Goal: Information Seeking & Learning: Learn about a topic

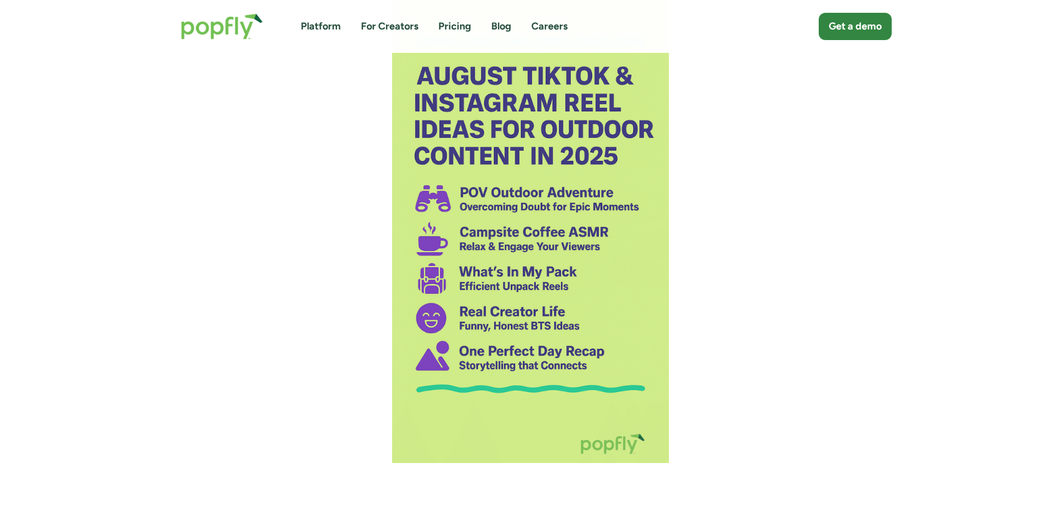
scroll to position [1857, 0]
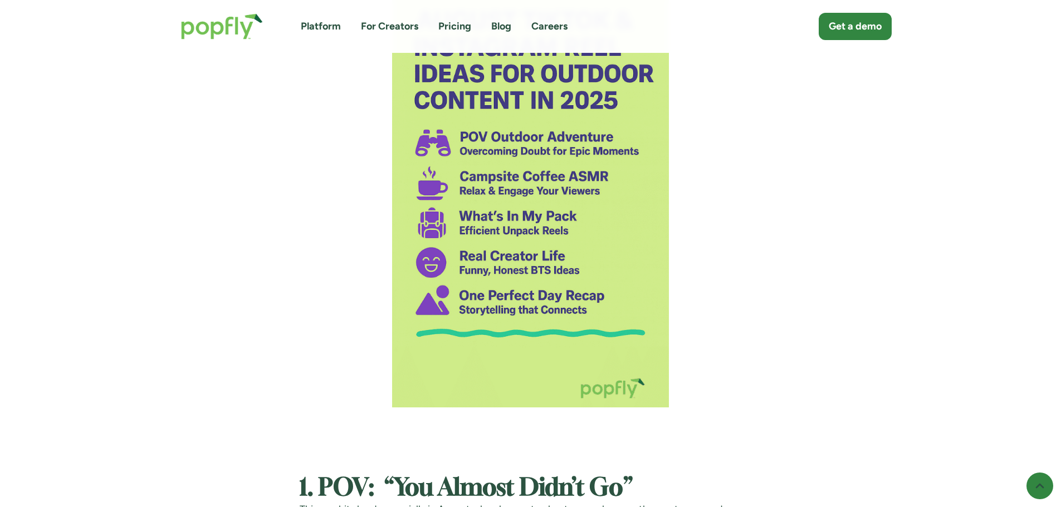
click at [487, 223] on img at bounding box center [530, 143] width 277 height 527
drag, startPoint x: 466, startPoint y: 217, endPoint x: 754, endPoint y: 272, distance: 293.6
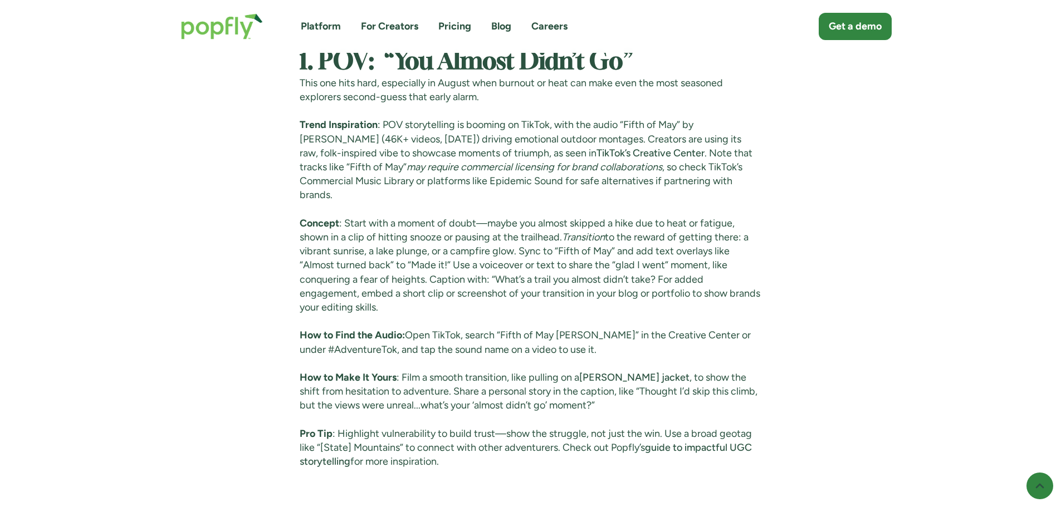
scroll to position [2303, 0]
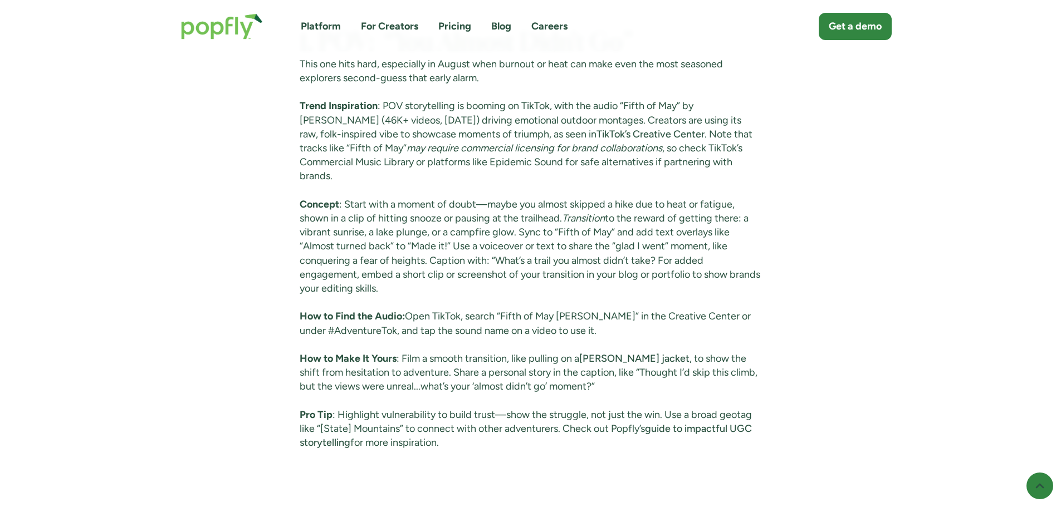
drag, startPoint x: 464, startPoint y: 433, endPoint x: 432, endPoint y: 250, distance: 186.0
click at [430, 319] on p "How to Find the Audio: Open TikTok, search “Fifth of May [PERSON_NAME]” in the …" at bounding box center [531, 324] width 462 height 28
click at [587, 317] on p "How to Find the Audio: Open TikTok, search “Fifth of May [PERSON_NAME]” in the …" at bounding box center [531, 324] width 462 height 28
drag, startPoint x: 508, startPoint y: 298, endPoint x: 610, endPoint y: 301, distance: 101.9
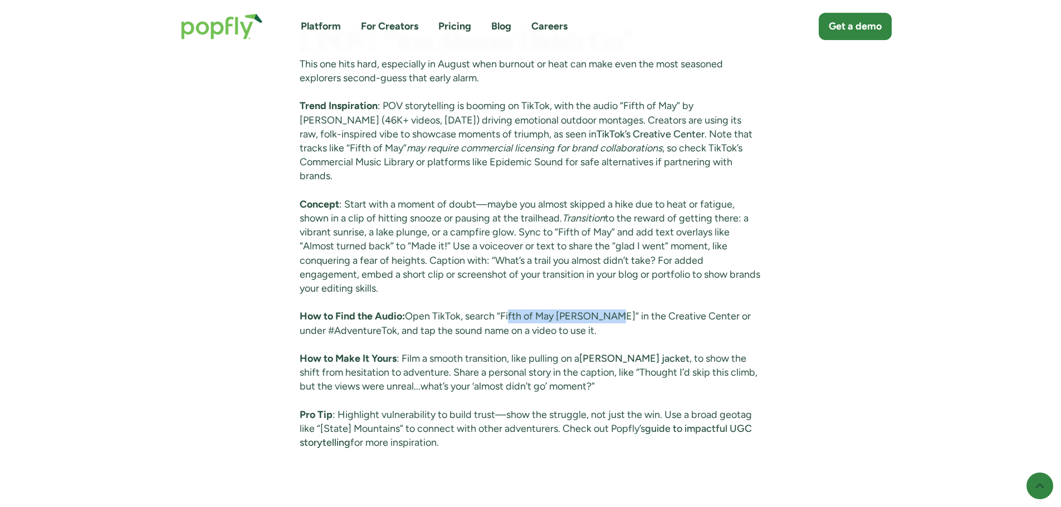
click at [610, 310] on p "How to Find the Audio: Open TikTok, search “Fifth of May [PERSON_NAME]” in the …" at bounding box center [531, 324] width 462 height 28
click at [605, 310] on p "How to Find the Audio: Open TikTok, search “Fifth of May [PERSON_NAME]” in the …" at bounding box center [531, 324] width 462 height 28
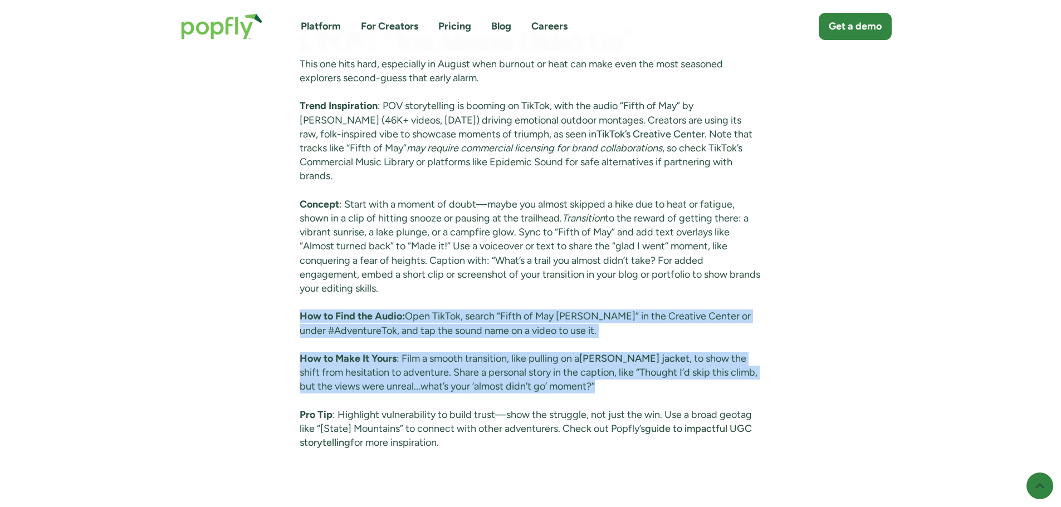
drag, startPoint x: 564, startPoint y: 370, endPoint x: 297, endPoint y: 309, distance: 273.1
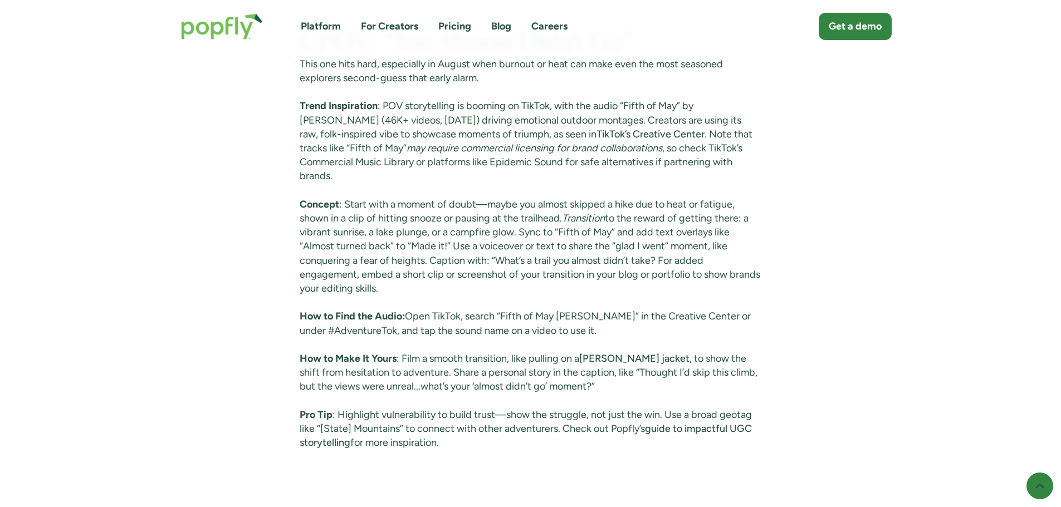
drag, startPoint x: 440, startPoint y: 398, endPoint x: 441, endPoint y: 422, distance: 24.0
click at [441, 408] on p "‍ Pro Tip : Highlight vulnerability to build trust—show the struggle, not just …" at bounding box center [531, 436] width 462 height 56
drag, startPoint x: 443, startPoint y: 434, endPoint x: 293, endPoint y: 58, distance: 404.6
drag, startPoint x: 335, startPoint y: 129, endPoint x: 332, endPoint y: 67, distance: 62.5
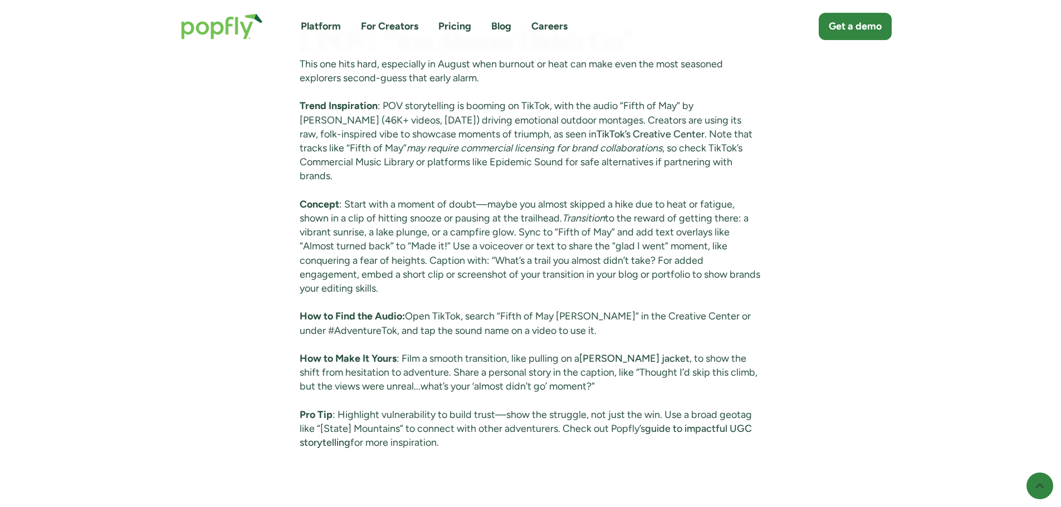
click at [332, 67] on p "This one hits hard, especially in August when burnout or heat can make even the…" at bounding box center [531, 71] width 462 height 28
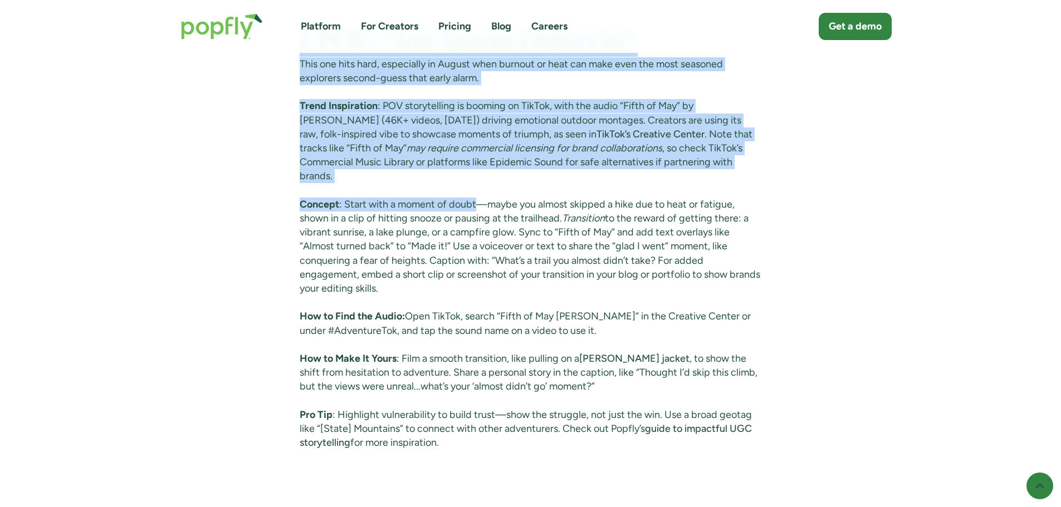
drag, startPoint x: 299, startPoint y: 204, endPoint x: 570, endPoint y: 426, distance: 349.8
copy div "7. LOR: “Ips Dolors Amet’c Ad” Elit sed doei temp, incididunt ut Labore etdo ma…"
click at [555, 263] on p "Concept : Start with a moment of doubt—maybe you almost skipped a hike due to h…" at bounding box center [531, 247] width 462 height 98
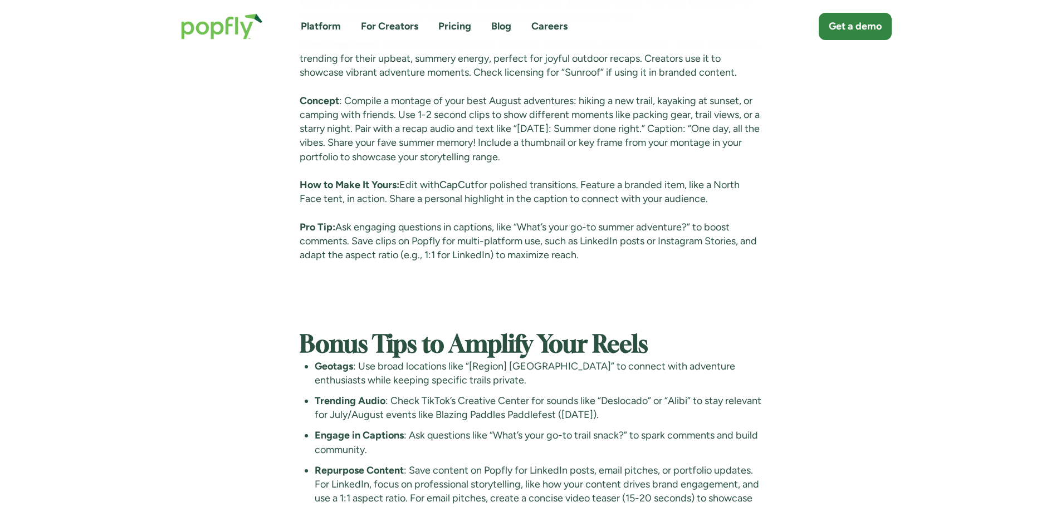
scroll to position [4530, 0]
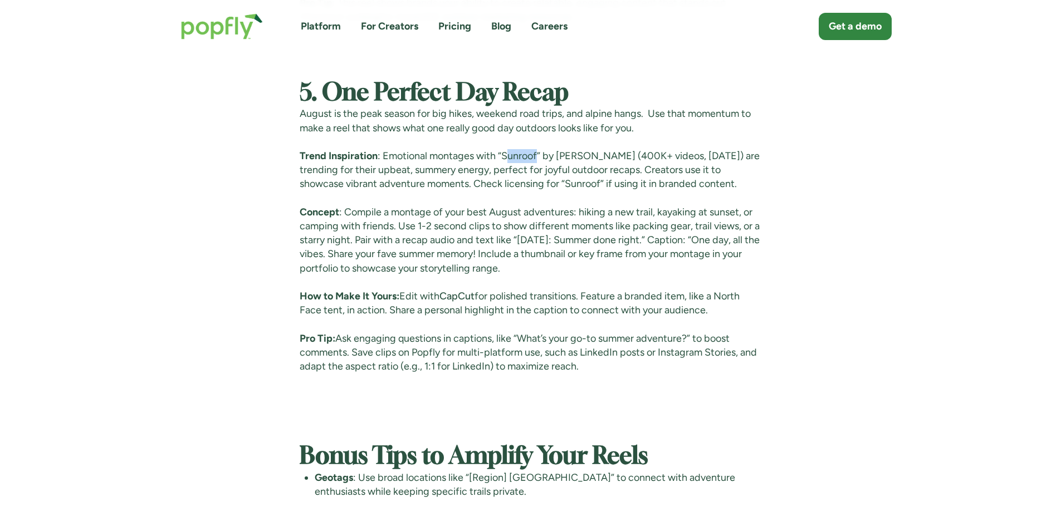
drag, startPoint x: 508, startPoint y: 169, endPoint x: 540, endPoint y: 167, distance: 32.3
click at [540, 167] on p "Trend Inspiration : Emotional montages with “Sunroof” by [PERSON_NAME] (400K+ v…" at bounding box center [531, 170] width 462 height 42
click at [530, 168] on p "Trend Inspiration : Emotional montages with “Sunroof” by [PERSON_NAME] (400K+ v…" at bounding box center [531, 170] width 462 height 42
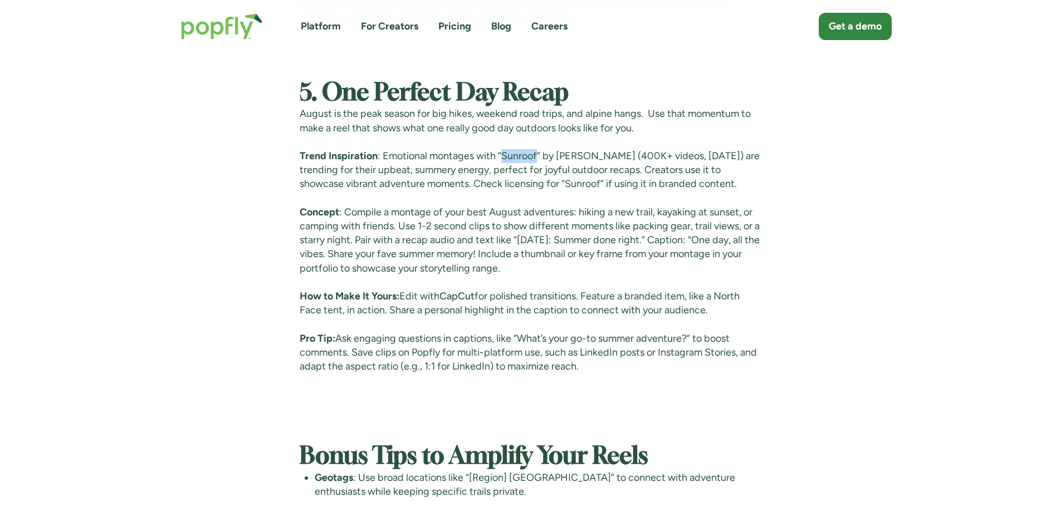
click at [530, 168] on p "Trend Inspiration : Emotional montages with “Sunroof” by [PERSON_NAME] (400K+ v…" at bounding box center [531, 170] width 462 height 42
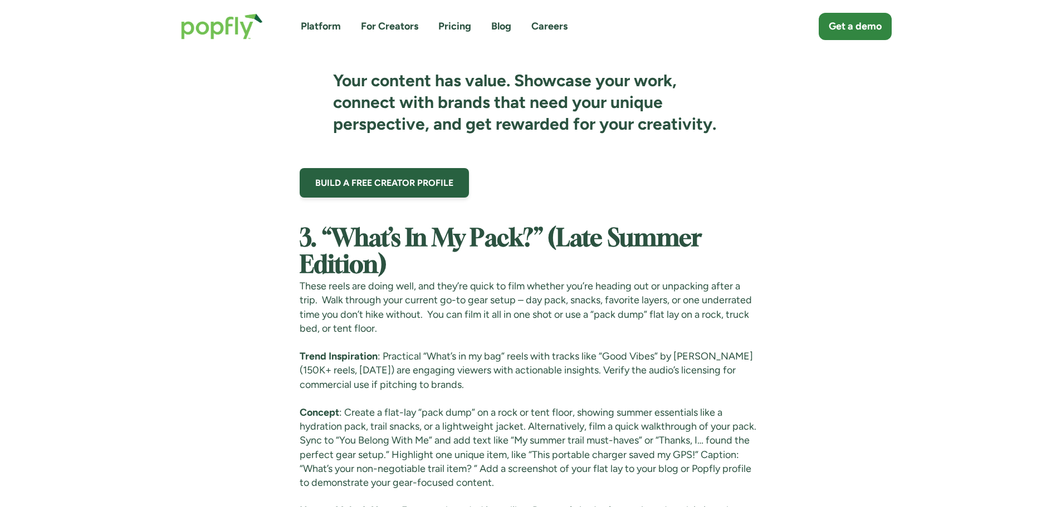
scroll to position [3472, 0]
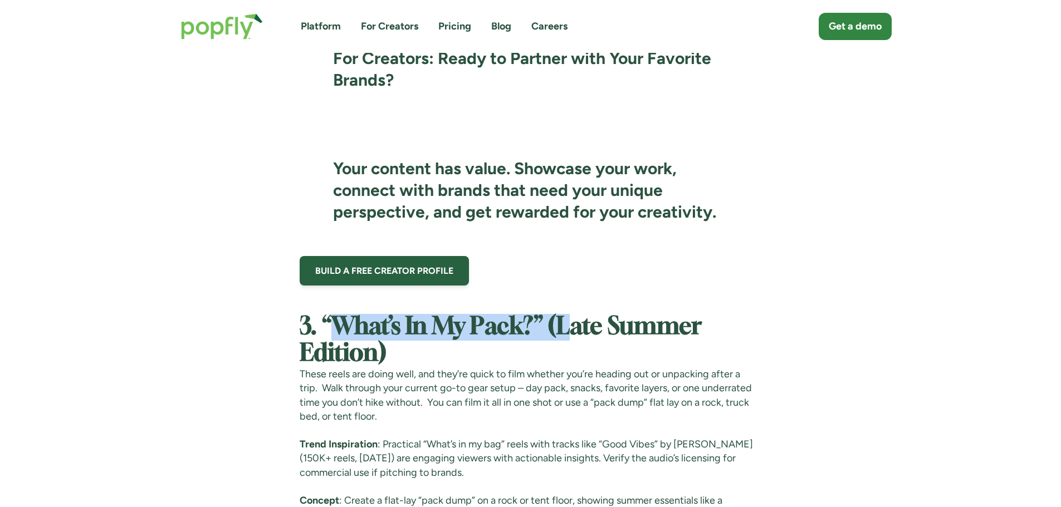
drag, startPoint x: 331, startPoint y: 325, endPoint x: 574, endPoint y: 330, distance: 242.3
click at [574, 330] on strong "3. “What’s In My Pack?” (Late Summer Edition)" at bounding box center [501, 341] width 402 height 50
copy strong "What’s In My Pack?” (L"
click at [657, 392] on p "These reels are doing well, and they’re quick to film whether you’re heading ou…" at bounding box center [531, 396] width 462 height 56
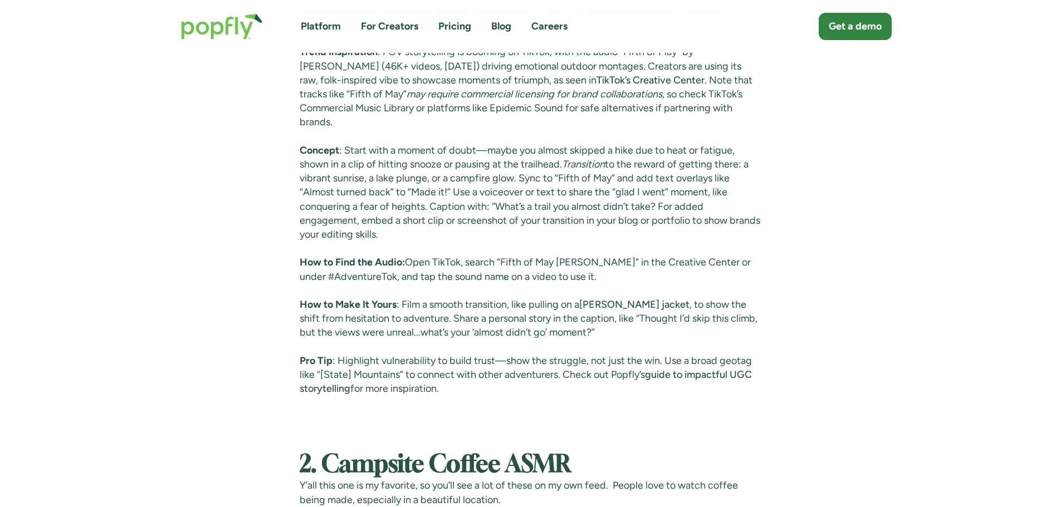
scroll to position [2247, 0]
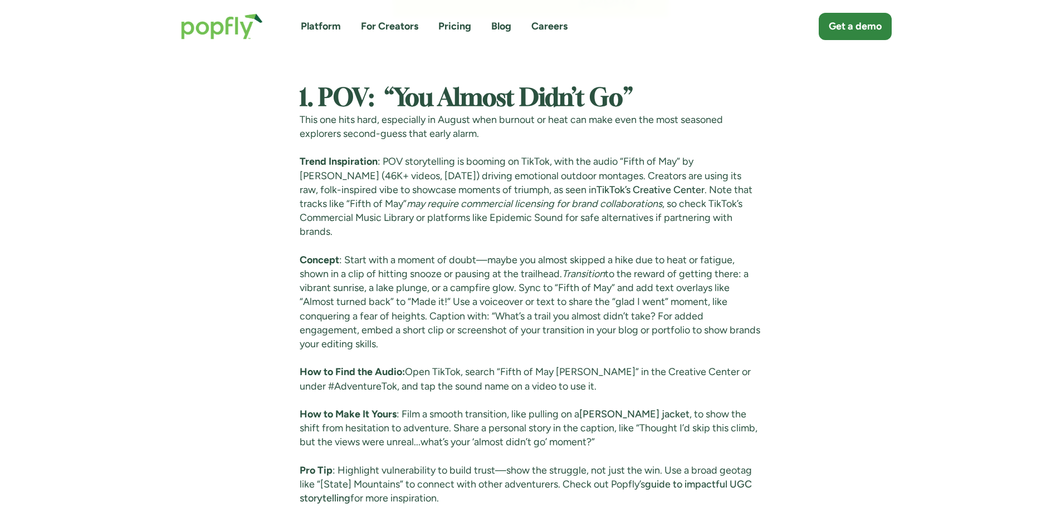
click at [581, 276] on p "Concept : Start with a moment of doubt—maybe you almost skipped a hike due to h…" at bounding box center [531, 302] width 462 height 98
click at [560, 224] on p "Trend Inspiration : POV storytelling is booming on TikTok, with the audio “Fift…" at bounding box center [531, 197] width 462 height 84
click at [586, 268] on em "Transition" at bounding box center [583, 274] width 43 height 12
click at [589, 275] on p "Concept : Start with a moment of doubt—maybe you almost skipped a hike due to h…" at bounding box center [531, 302] width 462 height 98
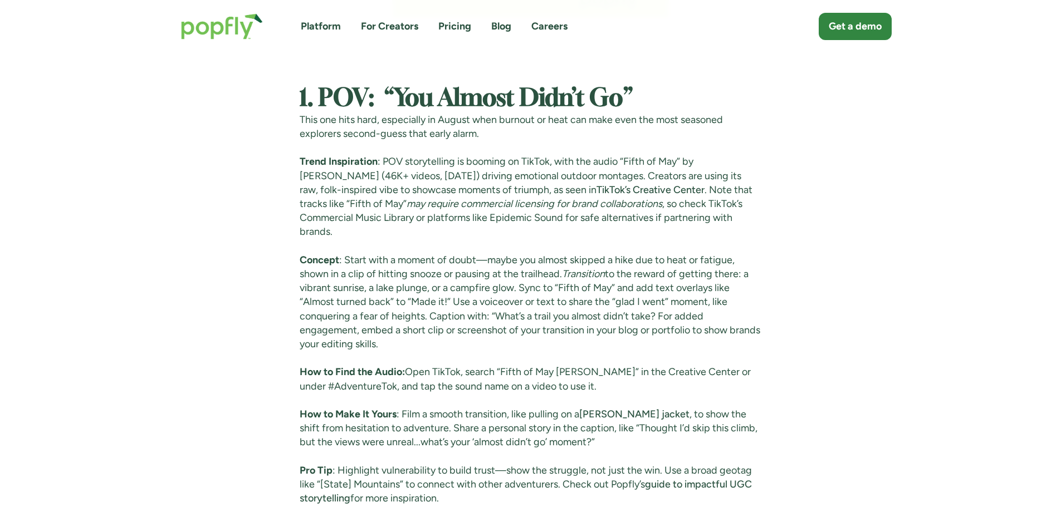
click at [644, 213] on p "Trend Inspiration : POV storytelling is booming on TikTok, with the audio “Fift…" at bounding box center [531, 197] width 462 height 84
click at [614, 213] on p "Trend Inspiration : POV storytelling is booming on TikTok, with the audio “Fift…" at bounding box center [531, 197] width 462 height 84
click at [510, 104] on strong "1. POV: “You Almost Didn’t Go”" at bounding box center [466, 98] width 333 height 23
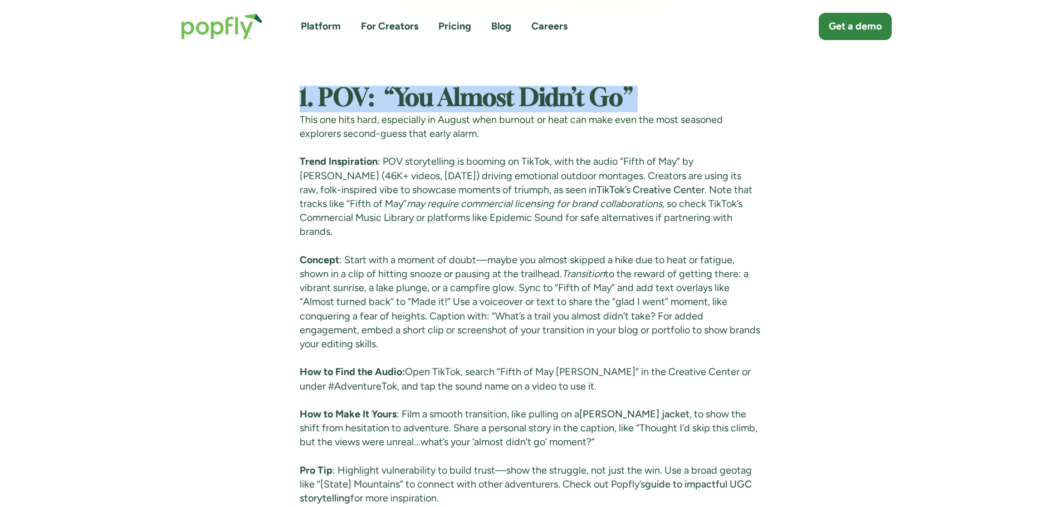
click at [510, 104] on strong "1. POV: “You Almost Didn’t Go”" at bounding box center [466, 98] width 333 height 23
click at [389, 101] on strong "1. POV: “You Almost Didn’t Go”" at bounding box center [466, 98] width 333 height 23
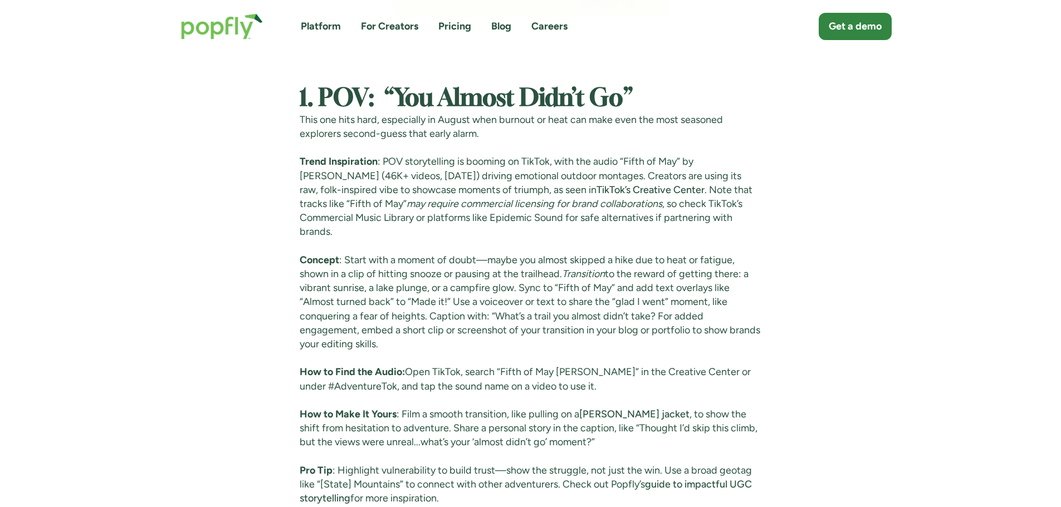
click at [304, 92] on strong "1. POV: “You Almost Didn’t Go”" at bounding box center [466, 98] width 333 height 23
click at [586, 282] on p "Concept : Start with a moment of doubt—maybe you almost skipped a hike due to h…" at bounding box center [531, 302] width 462 height 98
click at [585, 306] on p "Concept : Start with a moment of doubt—maybe you almost skipped a hike due to h…" at bounding box center [531, 302] width 462 height 98
click at [567, 268] on p "Concept : Start with a moment of doubt—maybe you almost skipped a hike due to h…" at bounding box center [531, 302] width 462 height 98
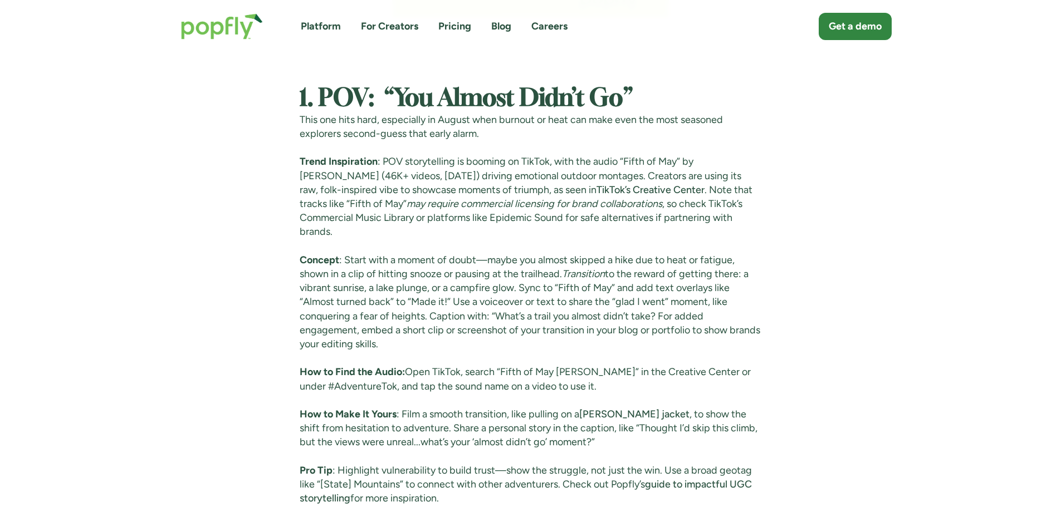
click at [570, 268] on em "Transition" at bounding box center [583, 274] width 43 height 12
click at [575, 268] on em "Transition" at bounding box center [583, 274] width 43 height 12
click at [669, 296] on p "Concept : Start with a moment of doubt—maybe you almost skipped a hike due to h…" at bounding box center [531, 302] width 462 height 98
click at [618, 365] on p "How to Find the Audio: Open TikTok, search “Fifth of May [PERSON_NAME]” in the …" at bounding box center [531, 379] width 462 height 28
click at [605, 330] on p "Concept : Start with a moment of doubt—maybe you almost skipped a hike due to h…" at bounding box center [531, 302] width 462 height 98
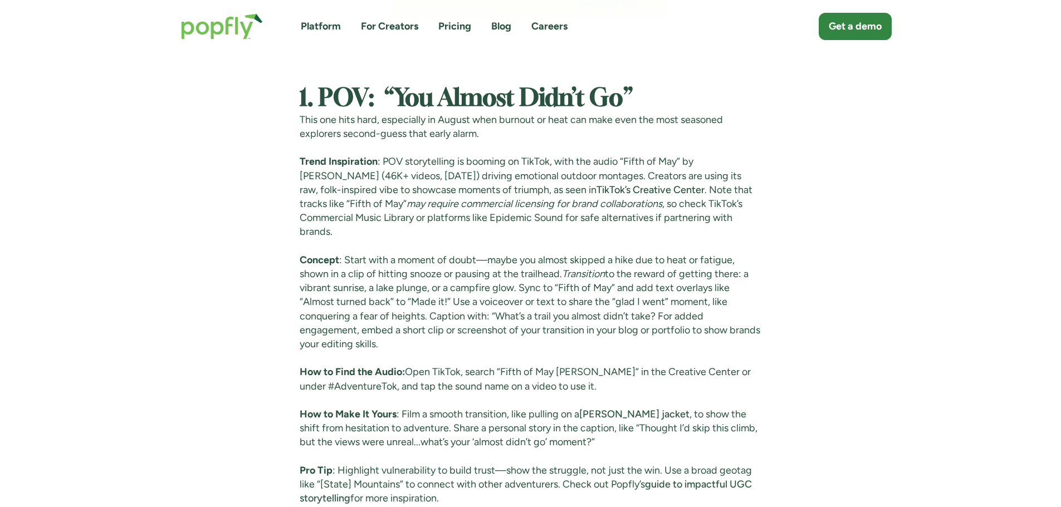
click at [603, 319] on p "Concept : Start with a moment of doubt—maybe you almost skipped a hike due to h…" at bounding box center [531, 302] width 462 height 98
click at [572, 268] on em "Transition" at bounding box center [583, 274] width 43 height 12
click at [672, 293] on p "Concept : Start with a moment of doubt—maybe you almost skipped a hike due to h…" at bounding box center [531, 302] width 462 height 98
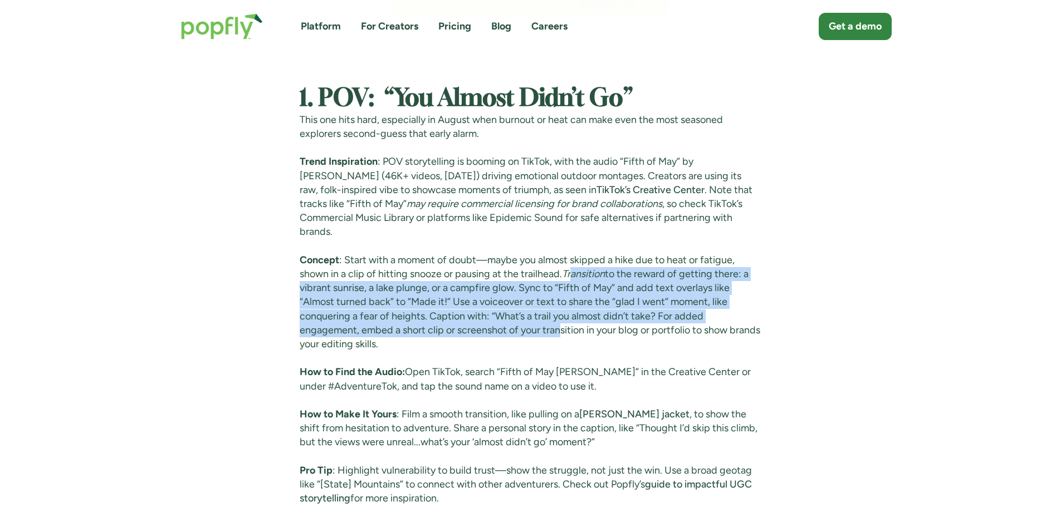
drag, startPoint x: 556, startPoint y: 321, endPoint x: 576, endPoint y: 266, distance: 58.3
click at [576, 266] on p "Concept : Start with a moment of doubt—maybe you almost skipped a hike due to h…" at bounding box center [531, 302] width 462 height 98
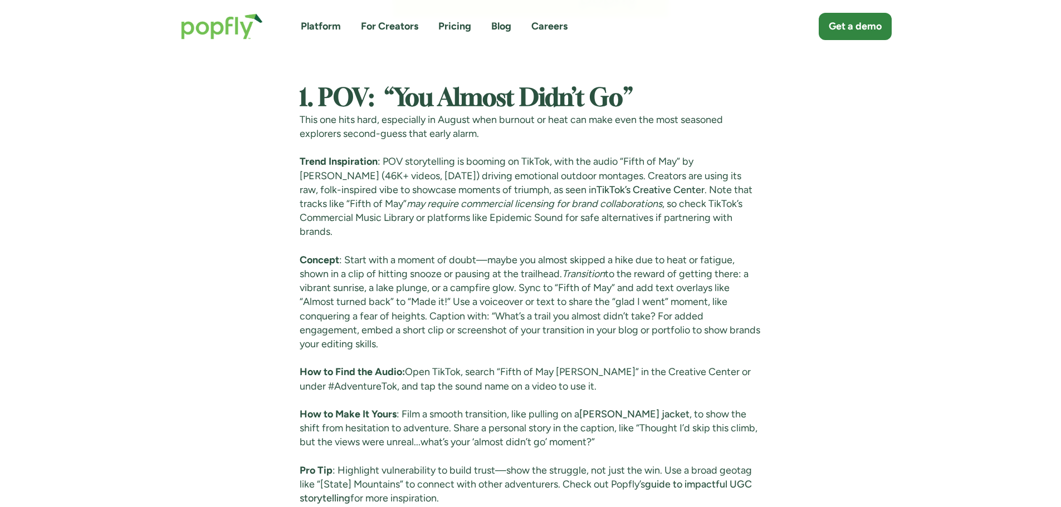
click at [572, 266] on p "Concept : Start with a moment of doubt—maybe you almost skipped a hike due to h…" at bounding box center [531, 302] width 462 height 98
drag, startPoint x: 564, startPoint y: 262, endPoint x: 535, endPoint y: 325, distance: 69.0
click at [541, 327] on p "Concept : Start with a moment of doubt—maybe you almost skipped a hike due to h…" at bounding box center [531, 302] width 462 height 98
click at [513, 317] on p "Concept : Start with a moment of doubt—maybe you almost skipped a hike due to h…" at bounding box center [531, 302] width 462 height 98
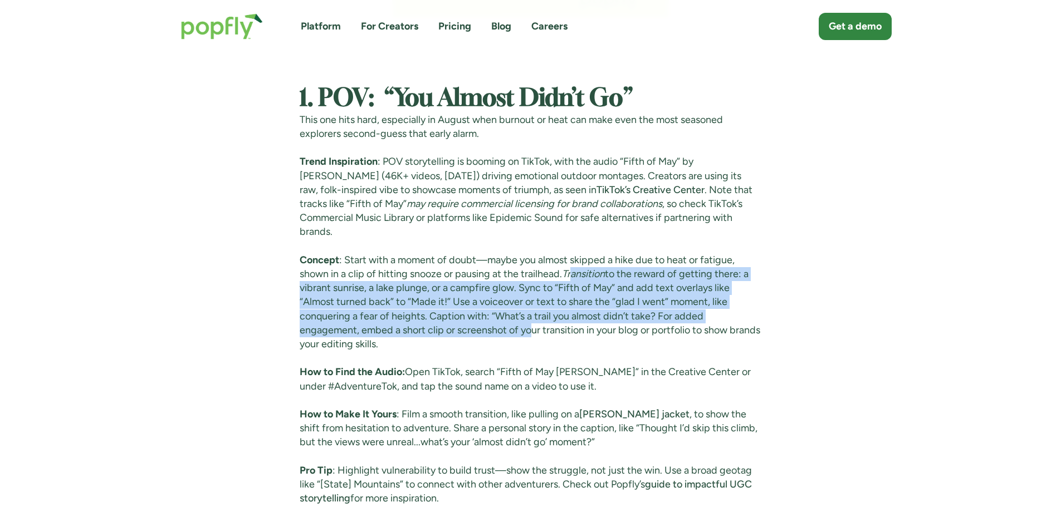
drag, startPoint x: 530, startPoint y: 318, endPoint x: 576, endPoint y: 262, distance: 72.8
click at [576, 262] on p "Concept : Start with a moment of doubt—maybe you almost skipped a hike due to h…" at bounding box center [531, 302] width 462 height 98
click at [575, 268] on em "Transition" at bounding box center [583, 274] width 43 height 12
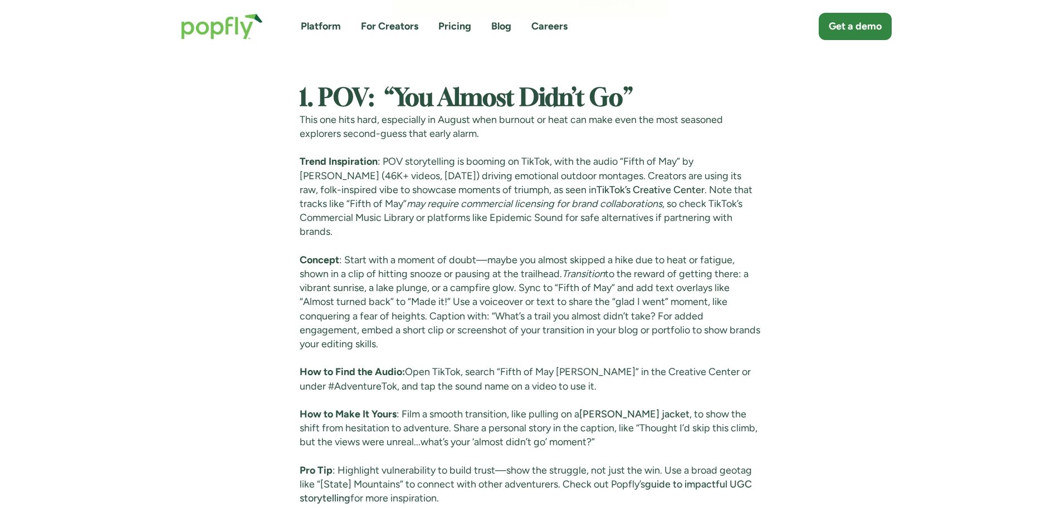
click at [566, 262] on p "Concept : Start with a moment of doubt—maybe you almost skipped a hike due to h…" at bounding box center [531, 302] width 462 height 98
click at [698, 204] on p "Trend Inspiration : POV storytelling is booming on TikTok, with the audio “Fift…" at bounding box center [531, 197] width 462 height 84
click at [640, 187] on p "Trend Inspiration : POV storytelling is booming on TikTok, with the audio “Fift…" at bounding box center [531, 197] width 462 height 84
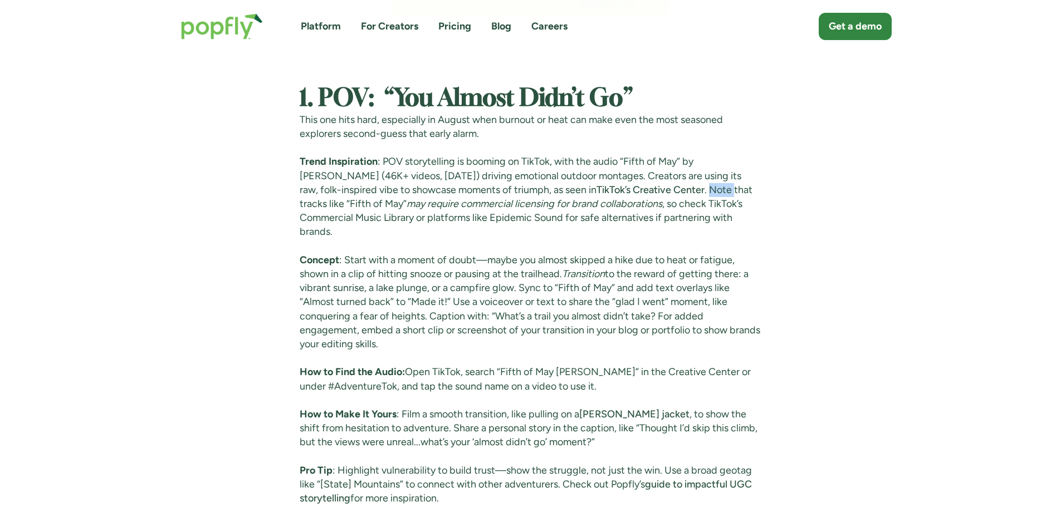
click at [640, 187] on p "Trend Inspiration : POV storytelling is booming on TikTok, with the audio “Fift…" at bounding box center [531, 197] width 462 height 84
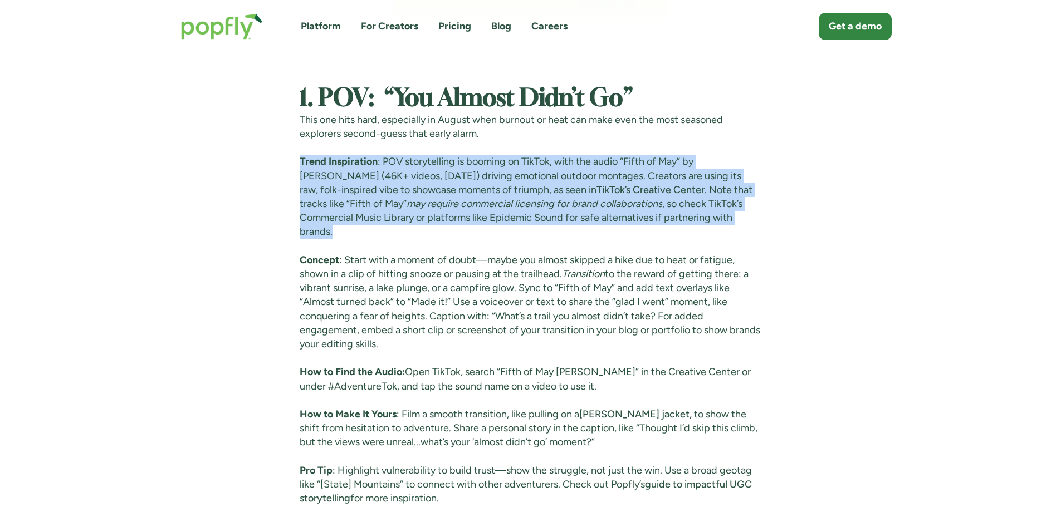
click at [640, 189] on p "Trend Inspiration : POV storytelling is booming on TikTok, with the audio “Fift…" at bounding box center [531, 197] width 462 height 84
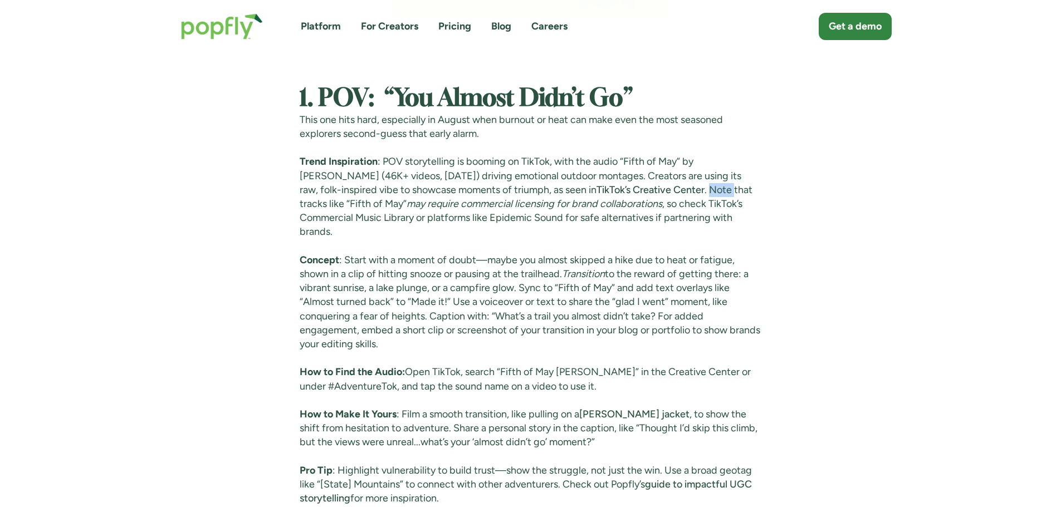
click at [640, 189] on p "Trend Inspiration : POV storytelling is booming on TikTok, with the audio “Fift…" at bounding box center [531, 197] width 462 height 84
click at [718, 220] on p "Trend Inspiration : POV storytelling is booming on TikTok, with the audio “Fift…" at bounding box center [531, 197] width 462 height 84
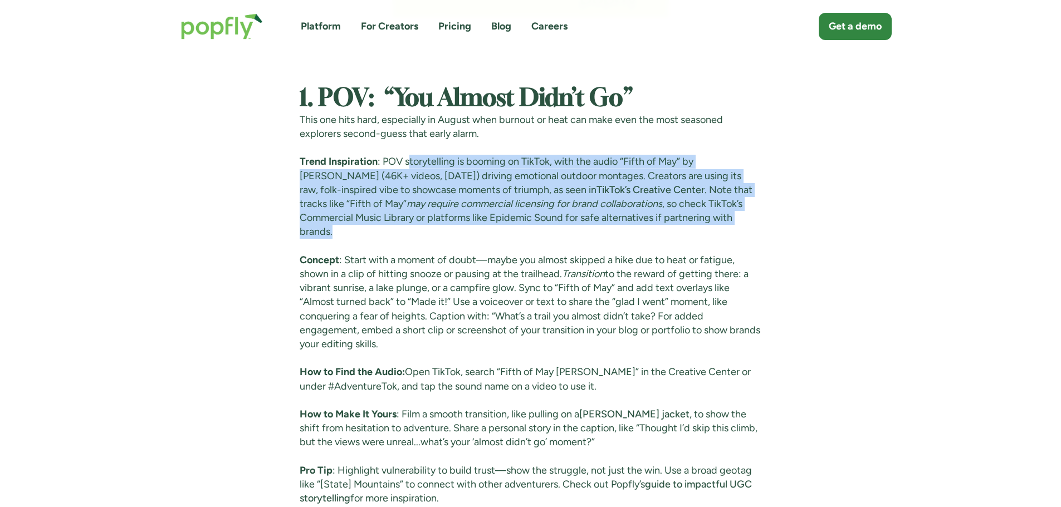
drag, startPoint x: 722, startPoint y: 216, endPoint x: 409, endPoint y: 167, distance: 316.8
click at [409, 167] on p "Trend Inspiration : POV storytelling is booming on TikTok, with the audio “Fift…" at bounding box center [531, 197] width 462 height 84
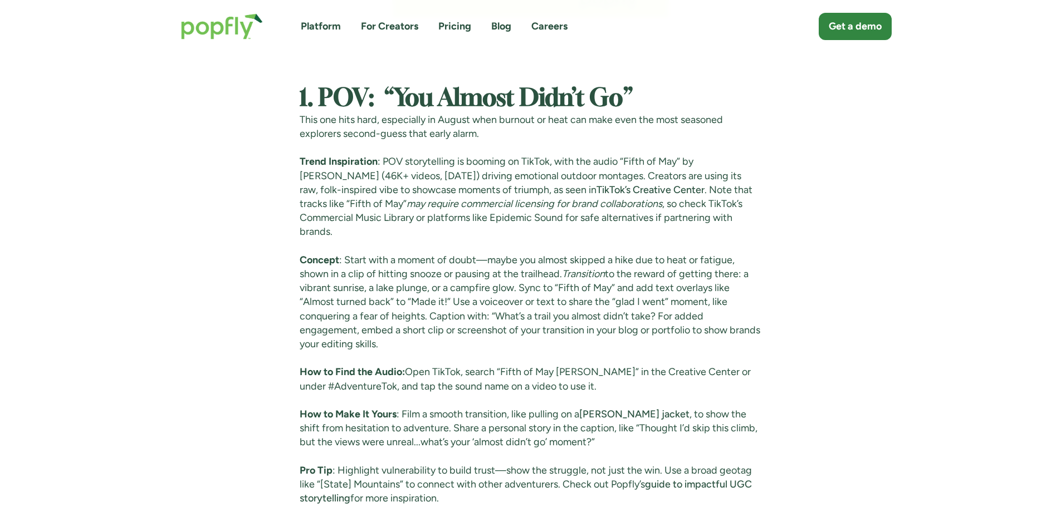
click at [382, 157] on p "Trend Inspiration : POV storytelling is booming on TikTok, with the audio “Fift…" at bounding box center [531, 197] width 462 height 84
click at [732, 365] on p "How to Find the Audio: Open TikTok, search “Fifth of May [PERSON_NAME]” in the …" at bounding box center [531, 379] width 462 height 28
click at [712, 318] on p "Concept : Start with a moment of doubt—maybe you almost skipped a hike due to h…" at bounding box center [531, 302] width 462 height 98
click at [713, 305] on p "Concept : Start with a moment of doubt—maybe you almost skipped a hike due to h…" at bounding box center [531, 302] width 462 height 98
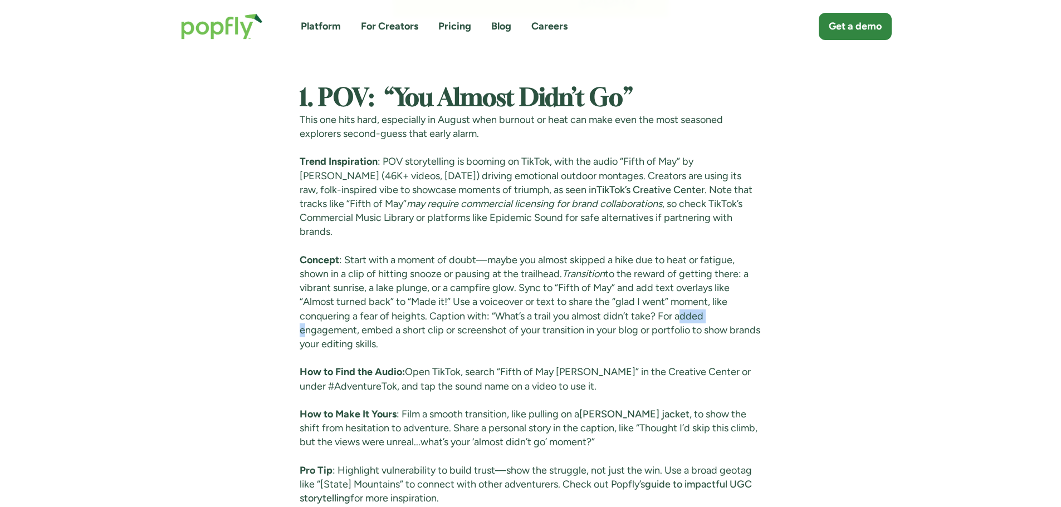
click at [713, 305] on p "Concept : Start with a moment of doubt—maybe you almost skipped a hike due to h…" at bounding box center [531, 302] width 462 height 98
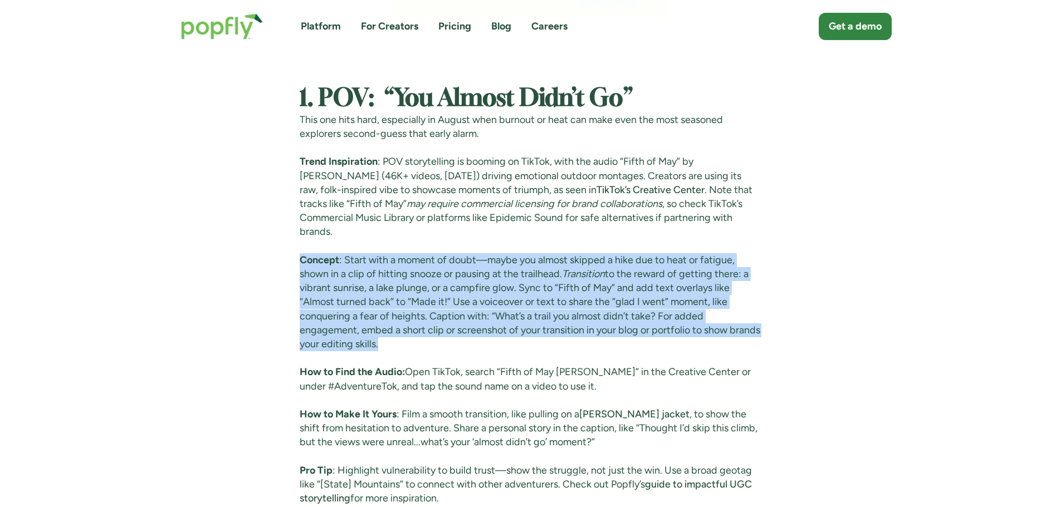
click at [713, 305] on p "Concept : Start with a moment of doubt—maybe you almost skipped a hike due to h…" at bounding box center [531, 302] width 462 height 98
drag, startPoint x: 643, startPoint y: 313, endPoint x: 637, endPoint y: 284, distance: 29.5
click at [643, 313] on p "Concept : Start with a moment of doubt—maybe you almost skipped a hike due to h…" at bounding box center [531, 302] width 462 height 98
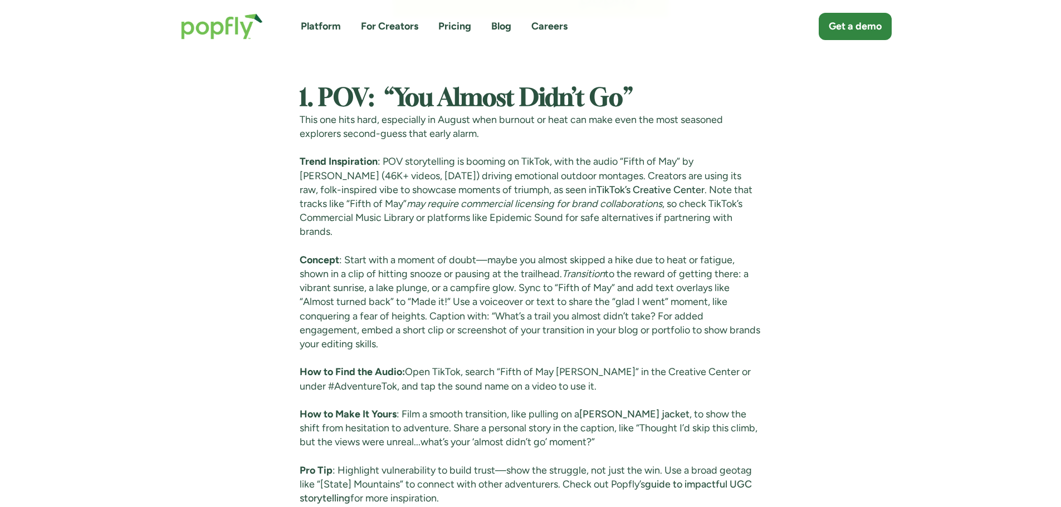
click at [569, 268] on em "Transition" at bounding box center [583, 274] width 43 height 12
click at [584, 281] on p "Concept : Start with a moment of doubt—maybe you almost skipped a hike due to h…" at bounding box center [531, 302] width 462 height 98
click at [569, 268] on em "Transition" at bounding box center [583, 274] width 43 height 12
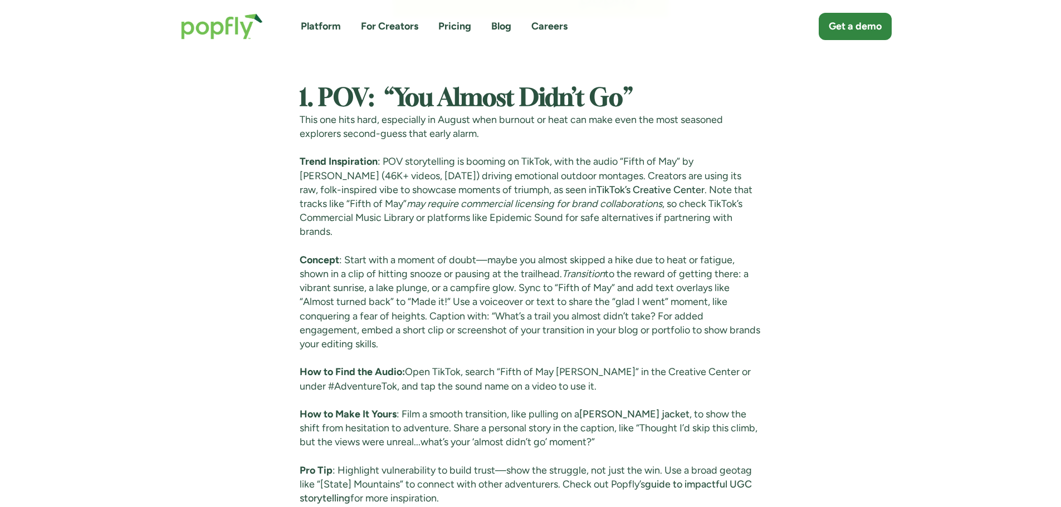
click at [577, 291] on p "Concept : Start with a moment of doubt—maybe you almost skipped a hike due to h…" at bounding box center [531, 302] width 462 height 98
click at [619, 304] on p "Concept : Start with a moment of doubt—maybe you almost skipped a hike due to h…" at bounding box center [531, 302] width 462 height 98
drag, startPoint x: 579, startPoint y: 332, endPoint x: 569, endPoint y: 262, distance: 71.4
click at [569, 262] on p "Concept : Start with a moment of doubt—maybe you almost skipped a hike due to h…" at bounding box center [531, 302] width 462 height 98
click at [589, 276] on p "Concept : Start with a moment of doubt—maybe you almost skipped a hike due to h…" at bounding box center [531, 302] width 462 height 98
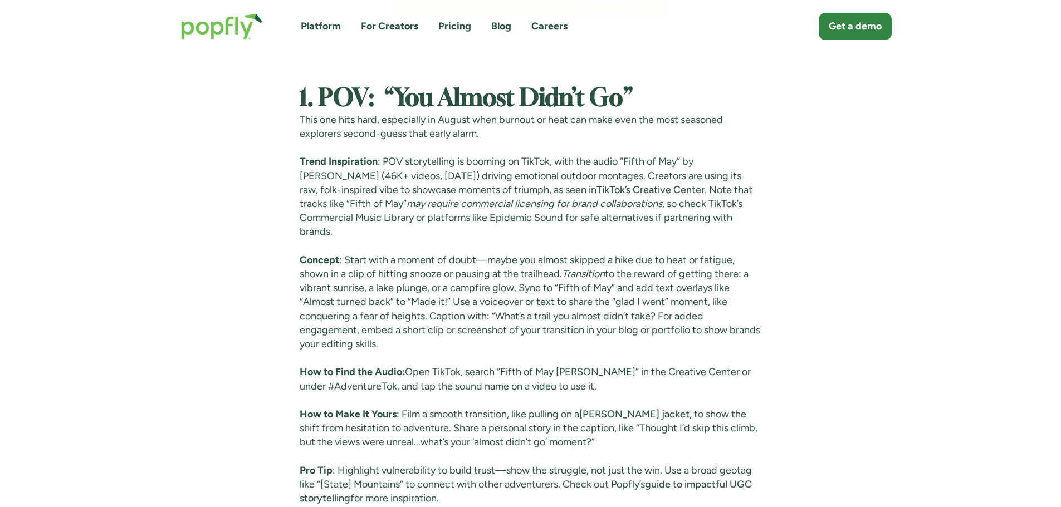
click at [725, 260] on p "Concept : Start with a moment of doubt—maybe you almost skipped a hike due to h…" at bounding box center [531, 302] width 462 height 98
drag, startPoint x: 594, startPoint y: 395, endPoint x: 585, endPoint y: 389, distance: 11.6
click at [595, 408] on link "[PERSON_NAME] jacket" at bounding box center [634, 414] width 110 height 12
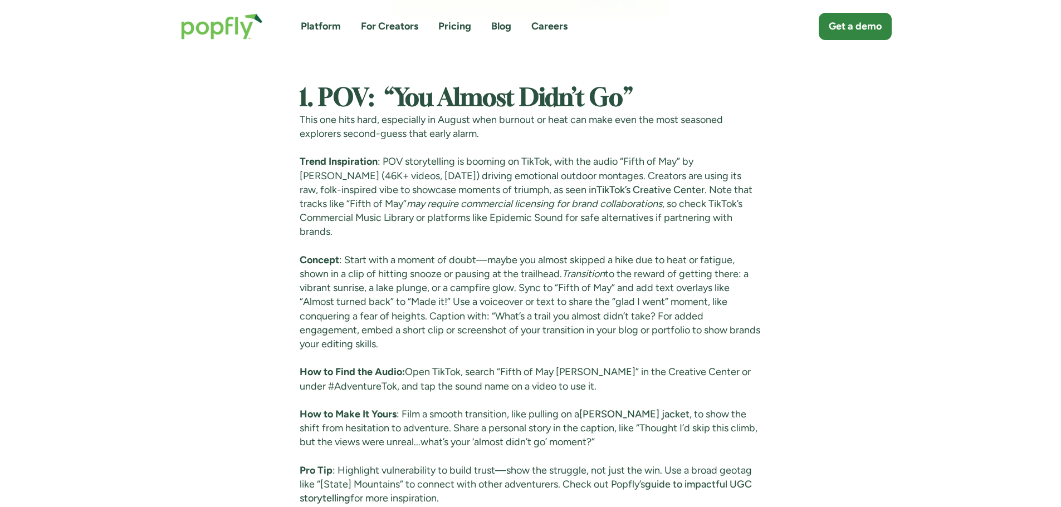
click at [538, 376] on p "How to Find the Audio: Open TikTok, search “Fifth of May [PERSON_NAME]” in the …" at bounding box center [531, 379] width 462 height 28
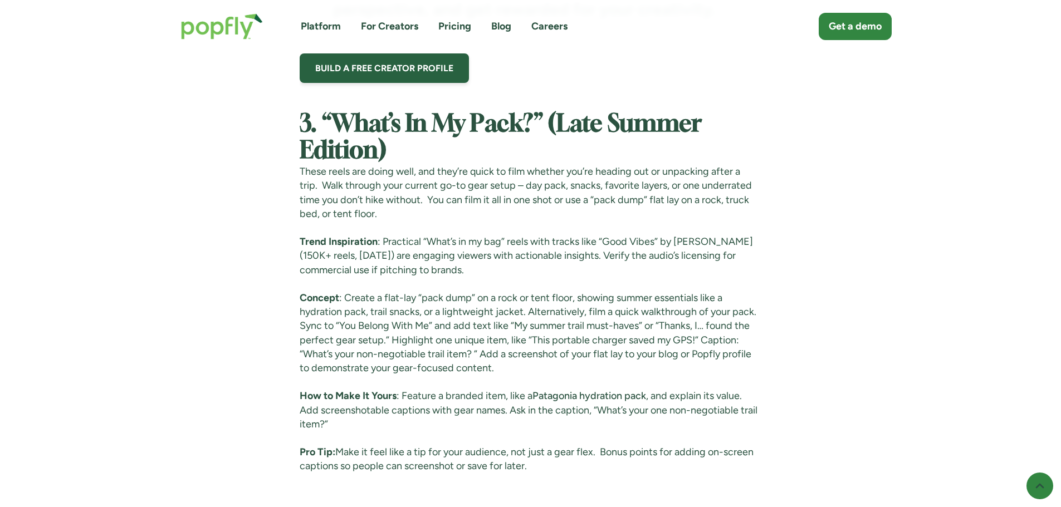
scroll to position [3695, 0]
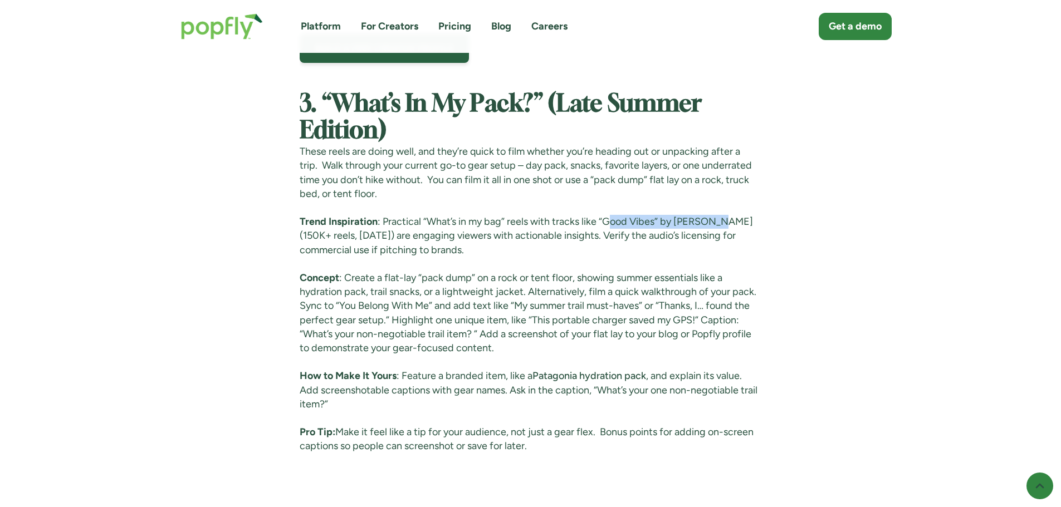
drag, startPoint x: 615, startPoint y: 216, endPoint x: 718, endPoint y: 208, distance: 103.4
click at [718, 208] on div "Crafting viral TikTok trends for August is a part of the winning formula for ou…" at bounding box center [531, 19] width 462 height 5556
copy p "ood Vibes” by [PERSON_NAME]"
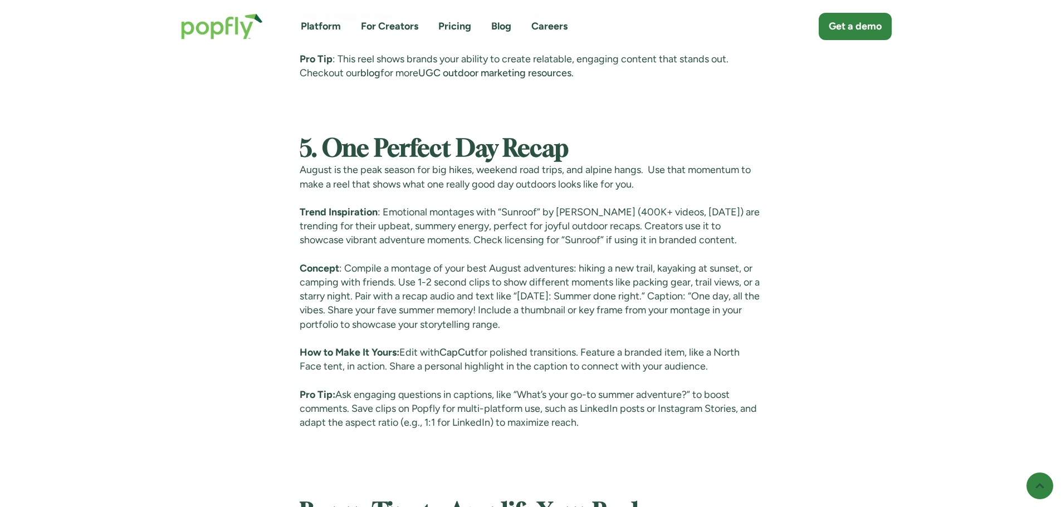
scroll to position [4475, 0]
drag, startPoint x: 503, startPoint y: 224, endPoint x: 603, endPoint y: 227, distance: 100.3
click at [603, 227] on p "Trend Inspiration : Emotional montages with “Sunroof” by [PERSON_NAME] (400K+ v…" at bounding box center [531, 226] width 462 height 42
copy p "Sunroof” by [PERSON_NAME]"
click at [541, 319] on p "Concept : Compile a montage of your best August adventures: hiking a new trail,…" at bounding box center [531, 296] width 462 height 70
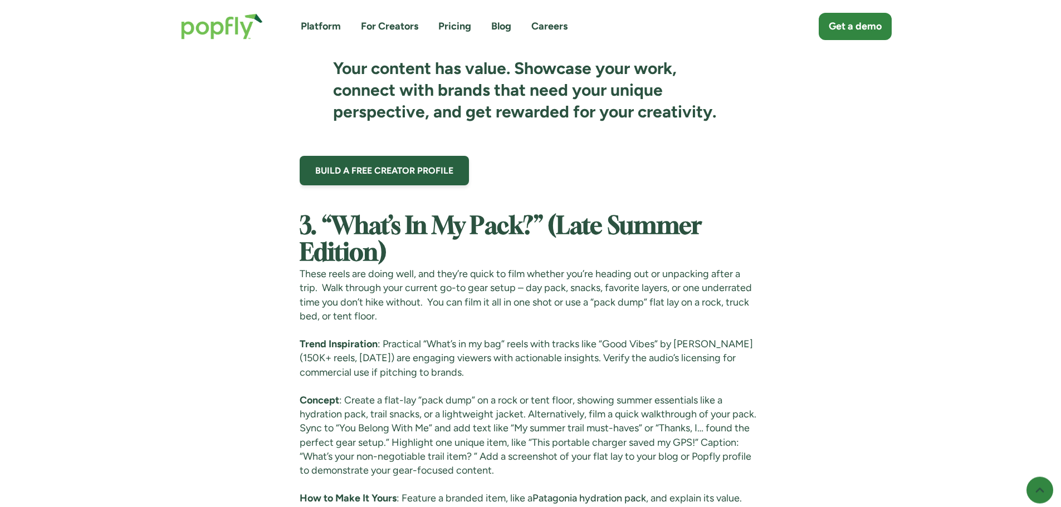
scroll to position [3639, 0]
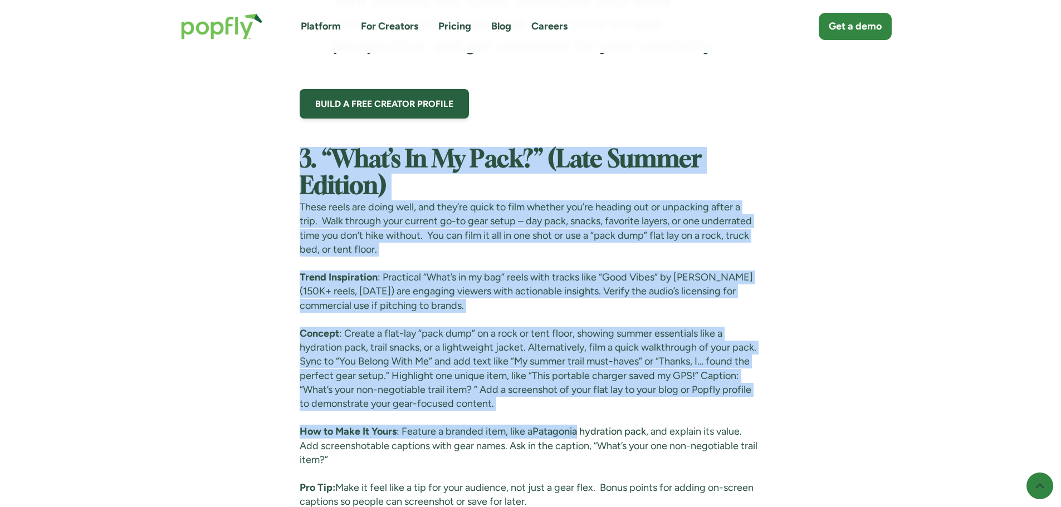
drag, startPoint x: 298, startPoint y: 145, endPoint x: 581, endPoint y: 412, distance: 389.6
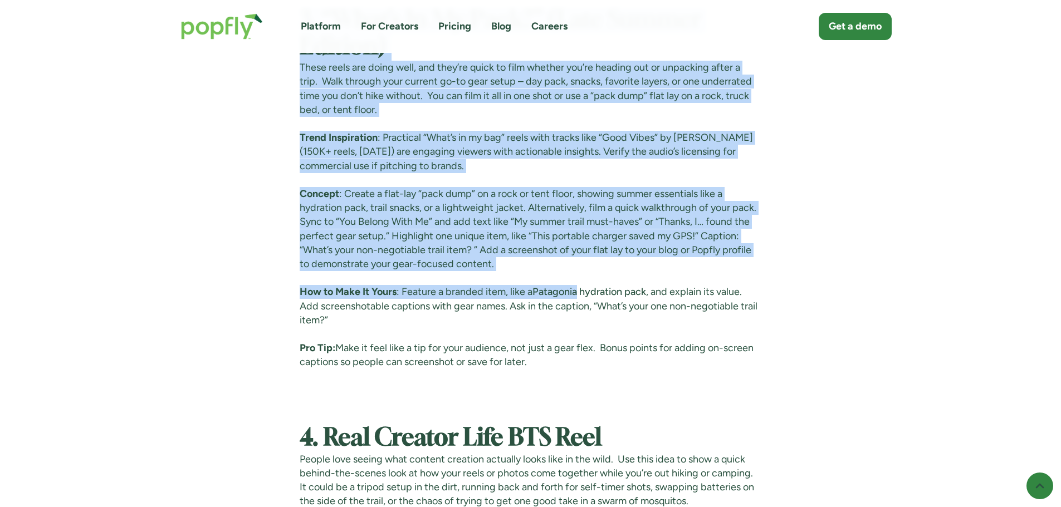
scroll to position [3806, 0]
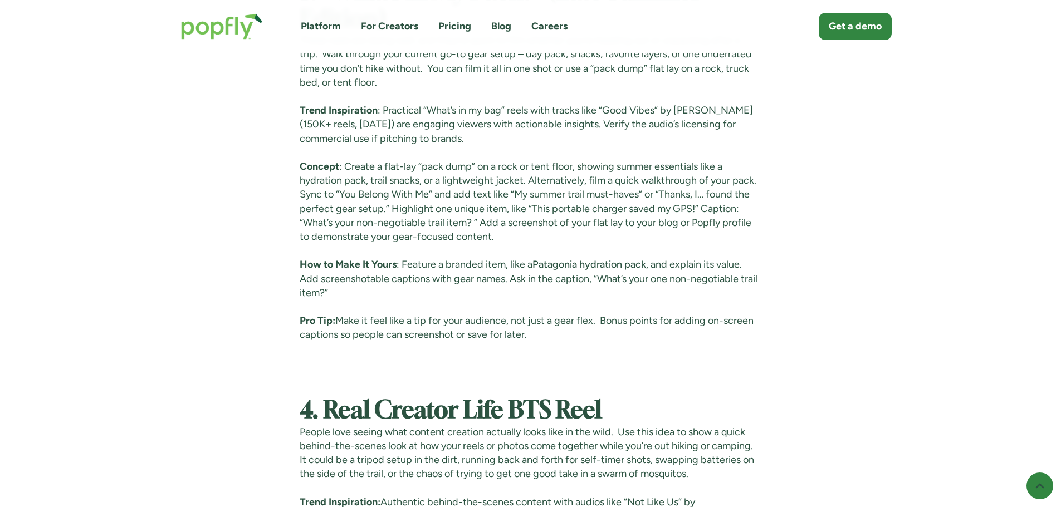
click at [590, 348] on p "Pro Tip: Make it feel like a tip for your audience, not just a gear flex. Bonus…" at bounding box center [531, 335] width 462 height 42
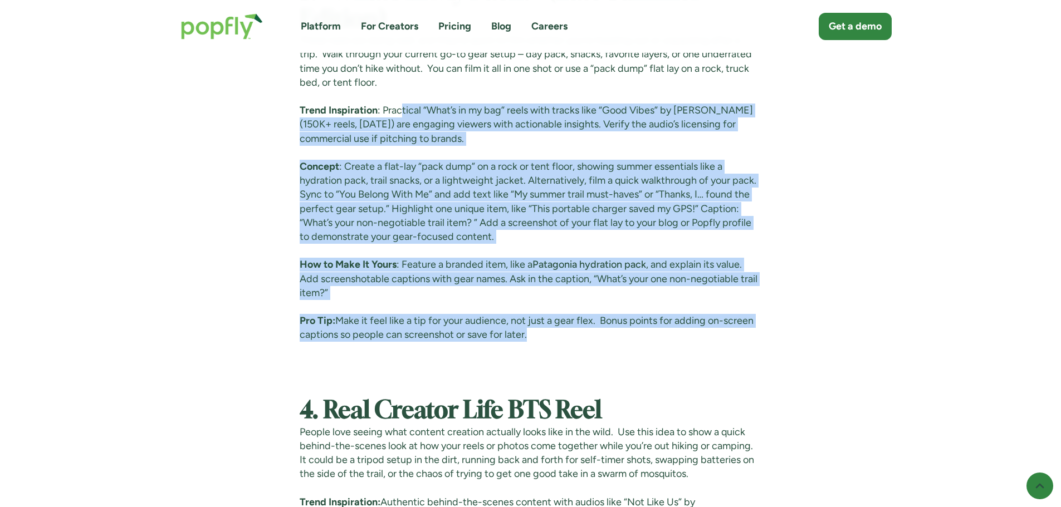
scroll to position [3751, 0]
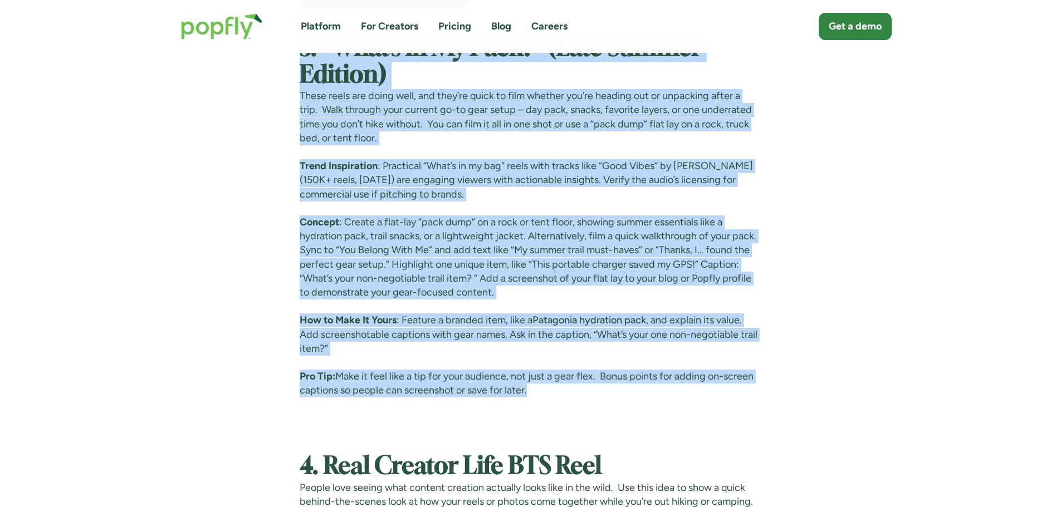
drag, startPoint x: 583, startPoint y: 338, endPoint x: 295, endPoint y: 60, distance: 400.1
copy div "3. “Lore’i Do Si Amet?” (Cons Adipis Elitsed) Doeiu tempo inc utlab etdo, mag a…"
